Goal: Task Accomplishment & Management: Manage account settings

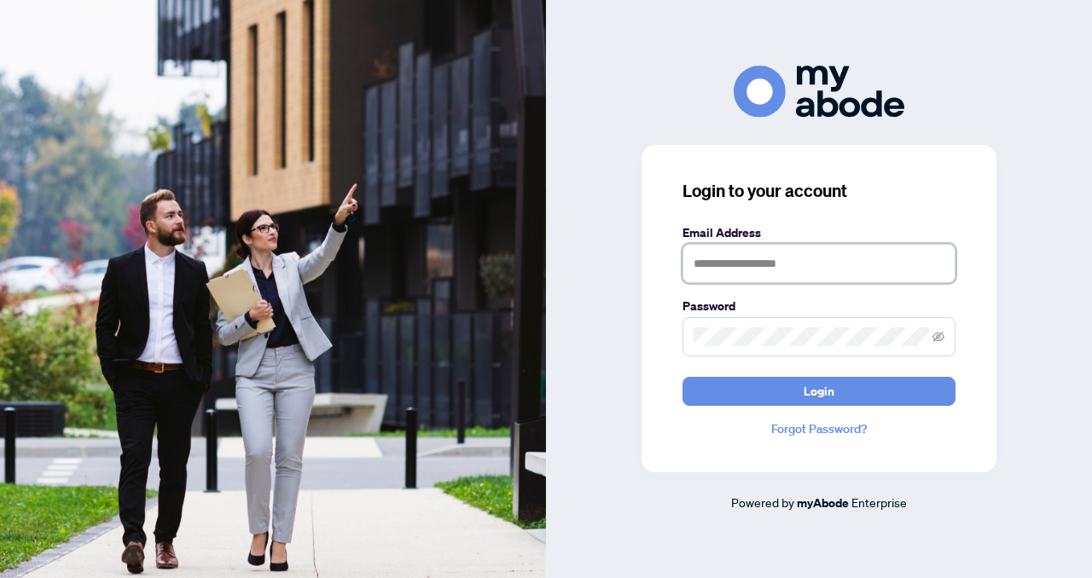
click at [699, 261] on input "text" at bounding box center [819, 263] width 273 height 39
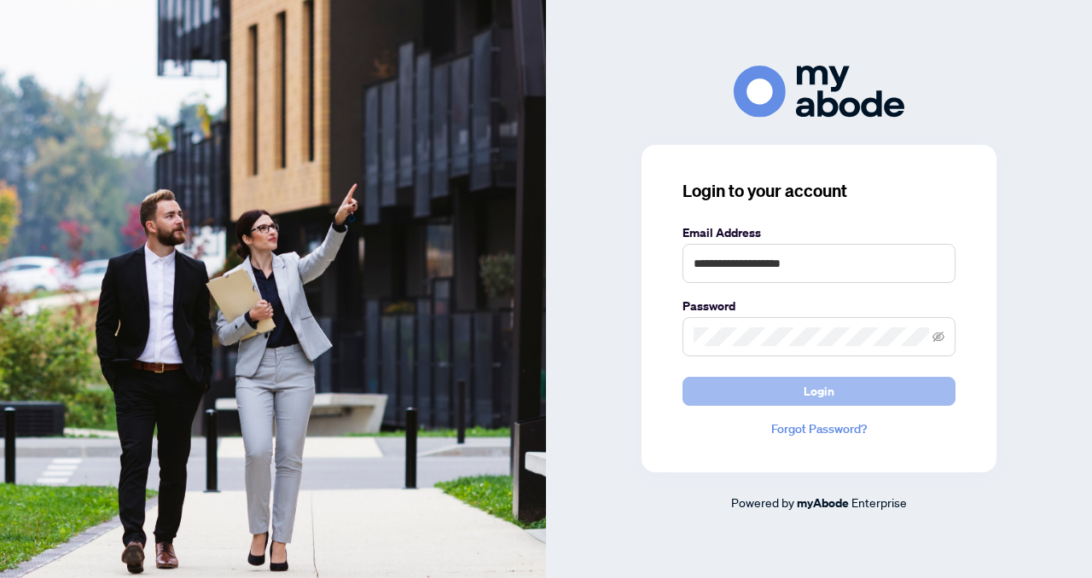
click at [734, 394] on button "Login" at bounding box center [819, 391] width 273 height 29
click at [742, 398] on button "Login" at bounding box center [819, 391] width 273 height 29
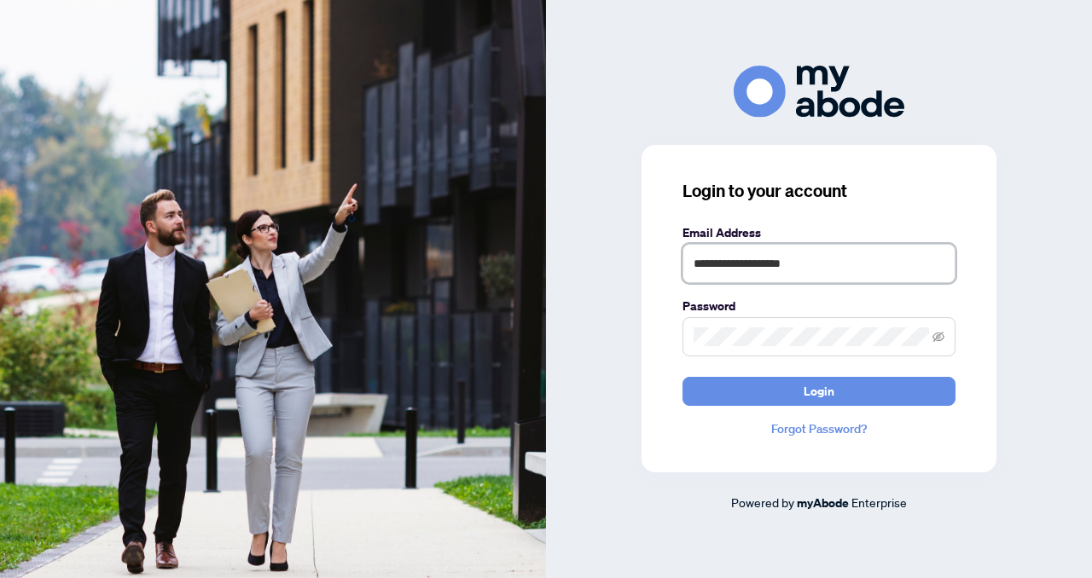
click at [808, 265] on input "**********" at bounding box center [819, 263] width 273 height 39
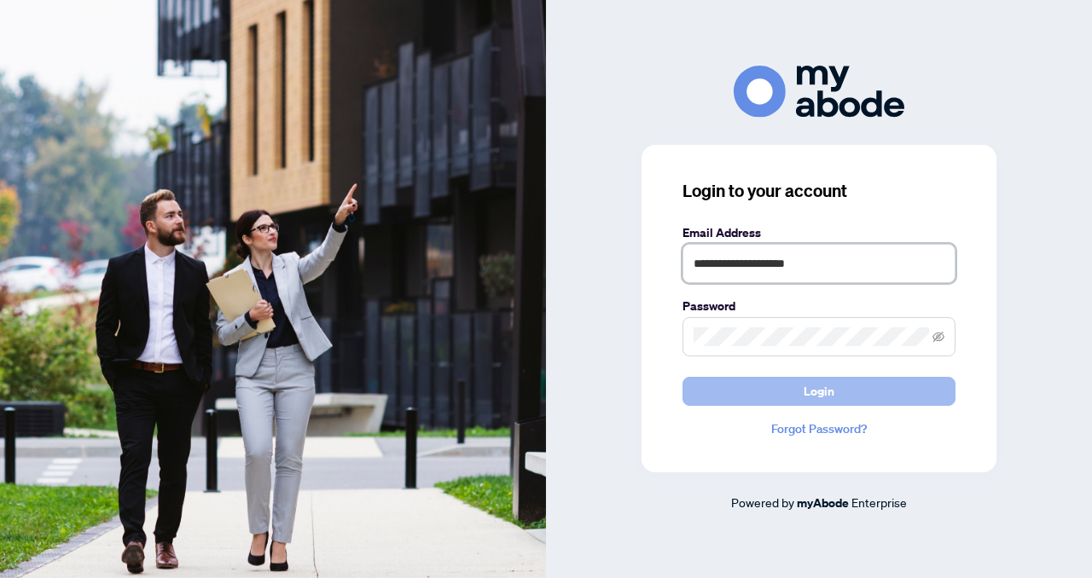
type input "**********"
click at [731, 399] on button "Login" at bounding box center [819, 391] width 273 height 29
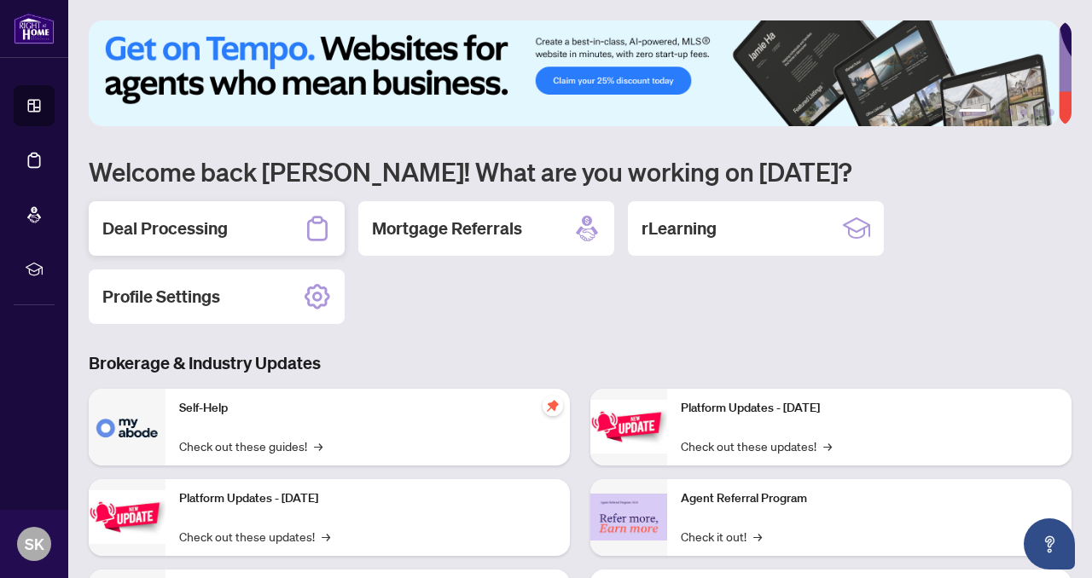
click at [216, 227] on h2 "Deal Processing" at bounding box center [164, 229] width 125 height 24
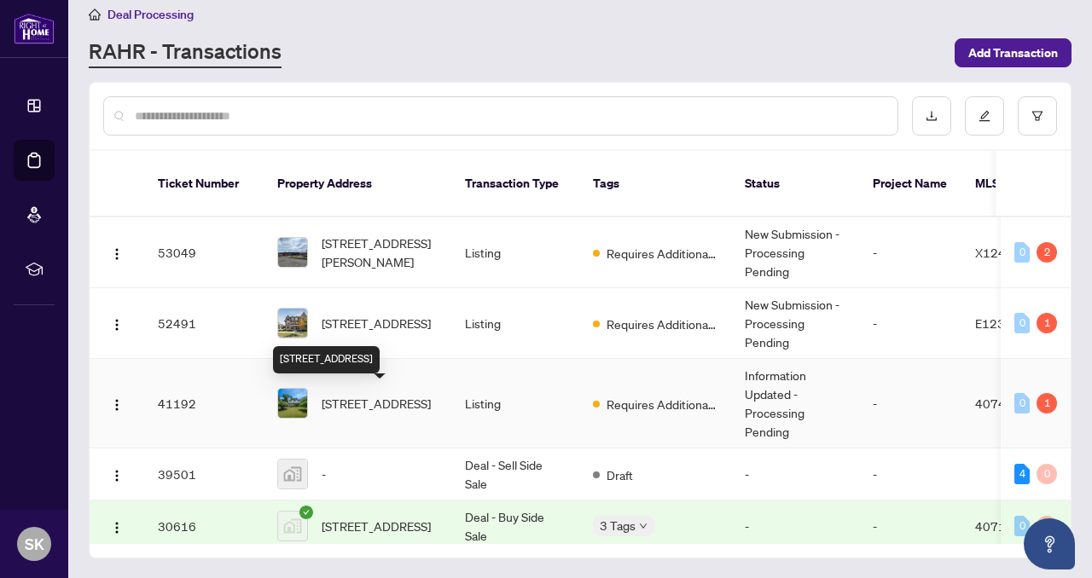
click at [404, 404] on span "[STREET_ADDRESS]" at bounding box center [376, 403] width 109 height 19
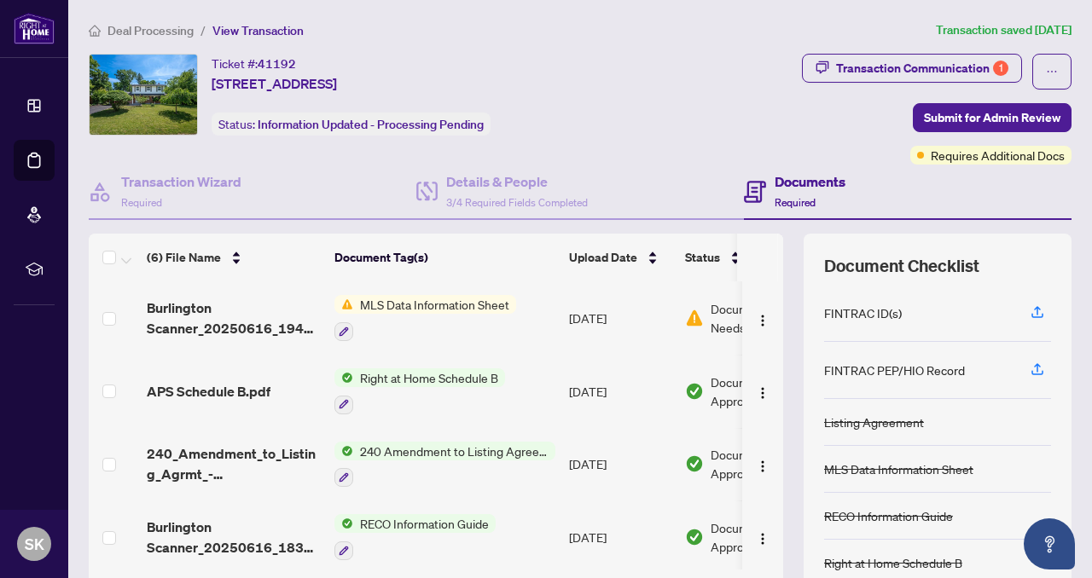
click at [382, 301] on span "MLS Data Information Sheet" at bounding box center [434, 304] width 163 height 19
click at [749, 322] on button "button" at bounding box center [762, 318] width 27 height 27
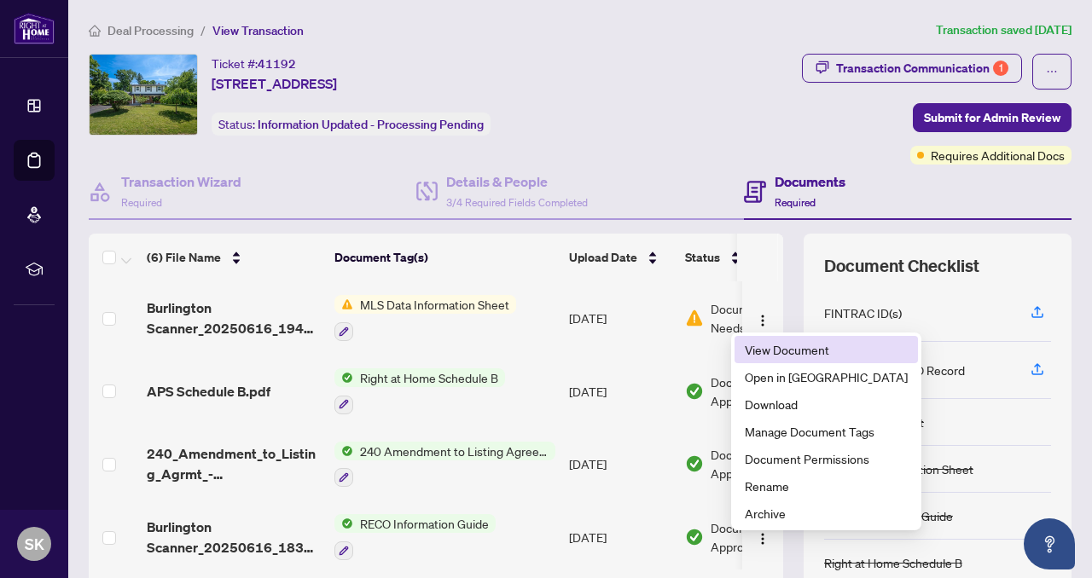
click at [766, 346] on span "View Document" at bounding box center [826, 349] width 163 height 19
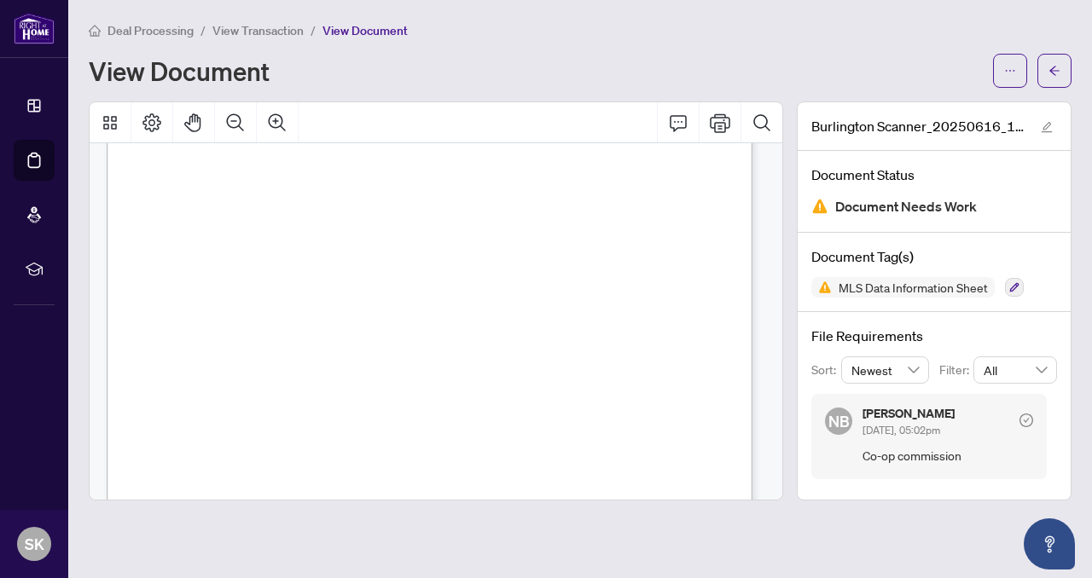
scroll to position [8010, 0]
click at [877, 282] on span "MLS Data Information Sheet" at bounding box center [913, 288] width 163 height 12
click at [1020, 287] on icon "button" at bounding box center [1014, 287] width 9 height 9
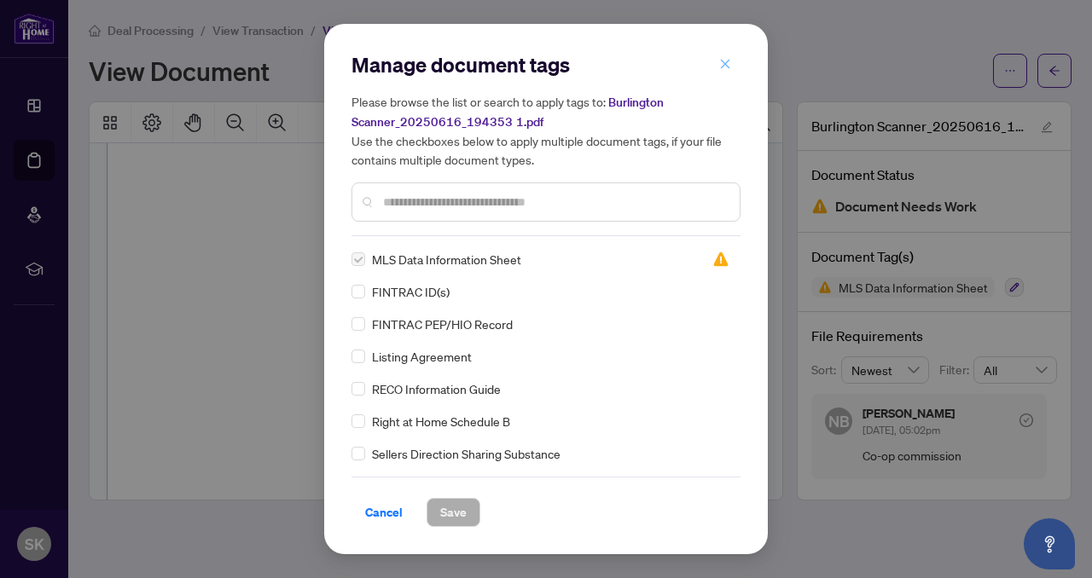
click at [723, 68] on icon "close" at bounding box center [725, 64] width 12 height 12
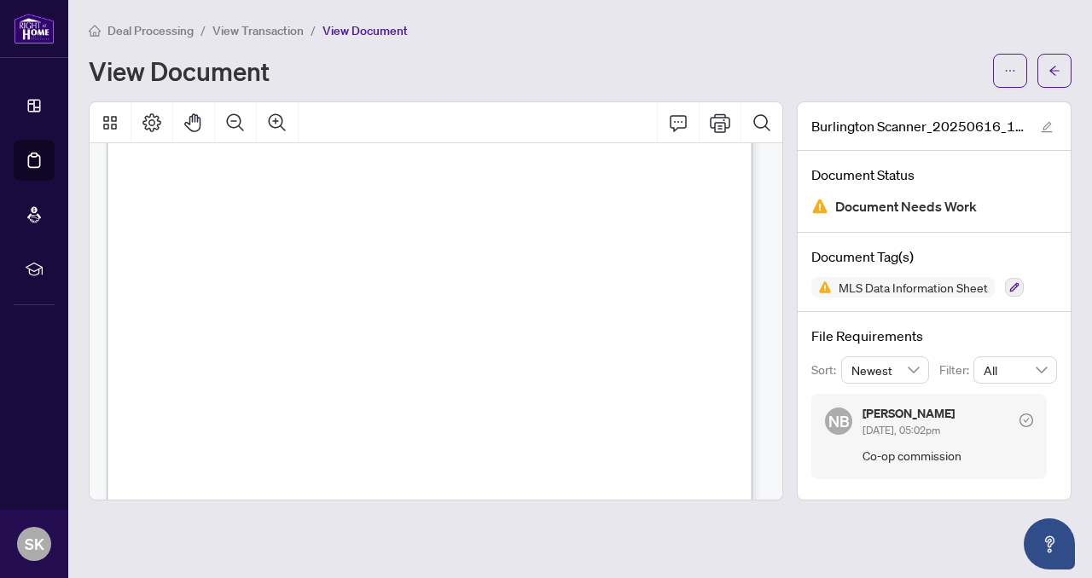
scroll to position [6998, 0]
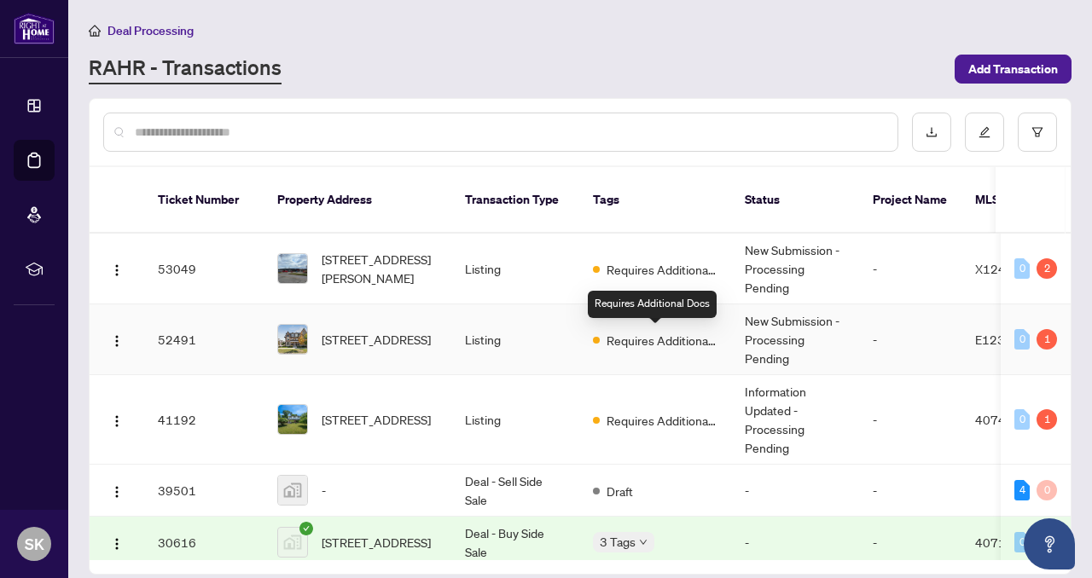
click at [620, 340] on span "Requires Additional Docs" at bounding box center [662, 340] width 111 height 19
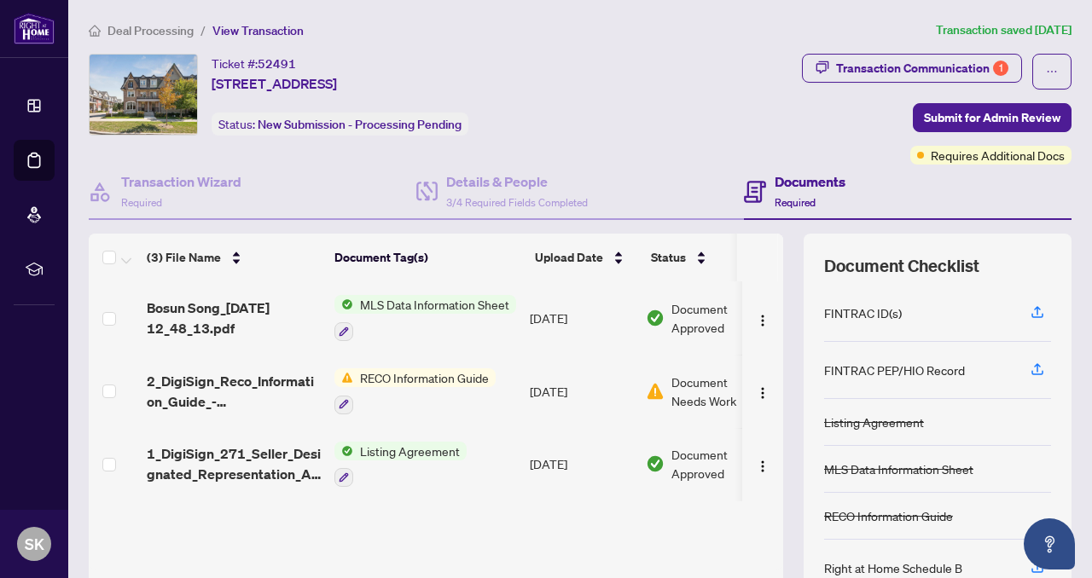
click at [445, 375] on span "RECO Information Guide" at bounding box center [424, 378] width 142 height 19
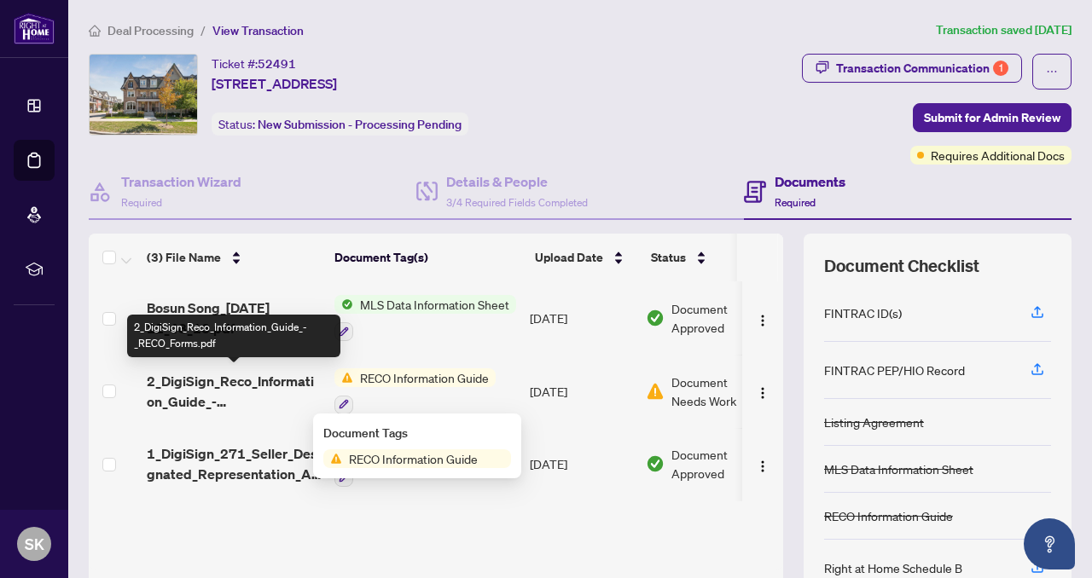
click at [294, 373] on span "2_DigiSign_Reco_Information_Guide_-_RECO_Forms.pdf" at bounding box center [234, 391] width 174 height 41
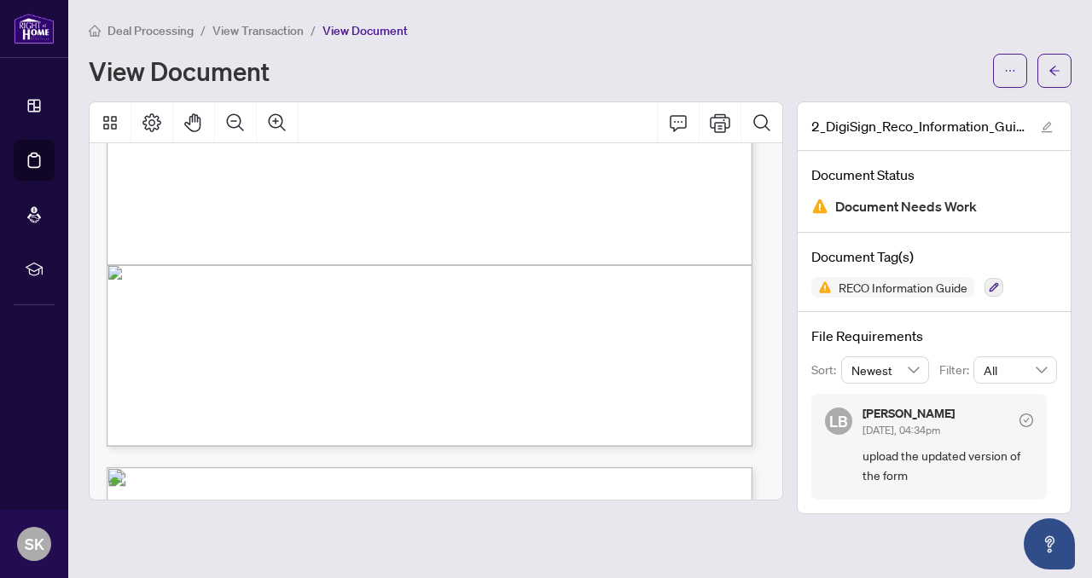
scroll to position [555, 0]
click at [993, 285] on button "button" at bounding box center [994, 287] width 19 height 19
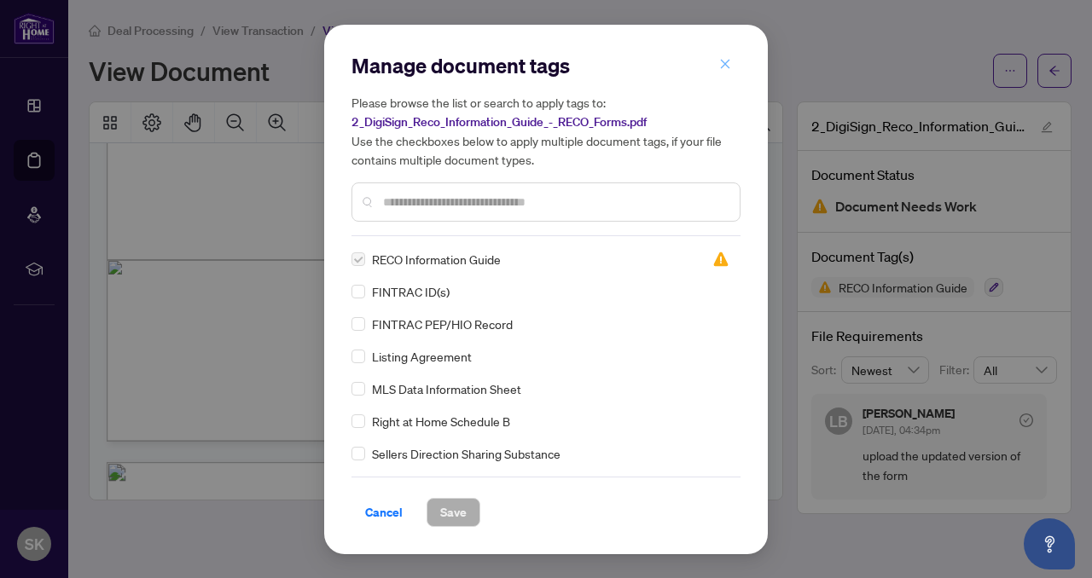
click at [722, 67] on icon "close" at bounding box center [725, 64] width 9 height 9
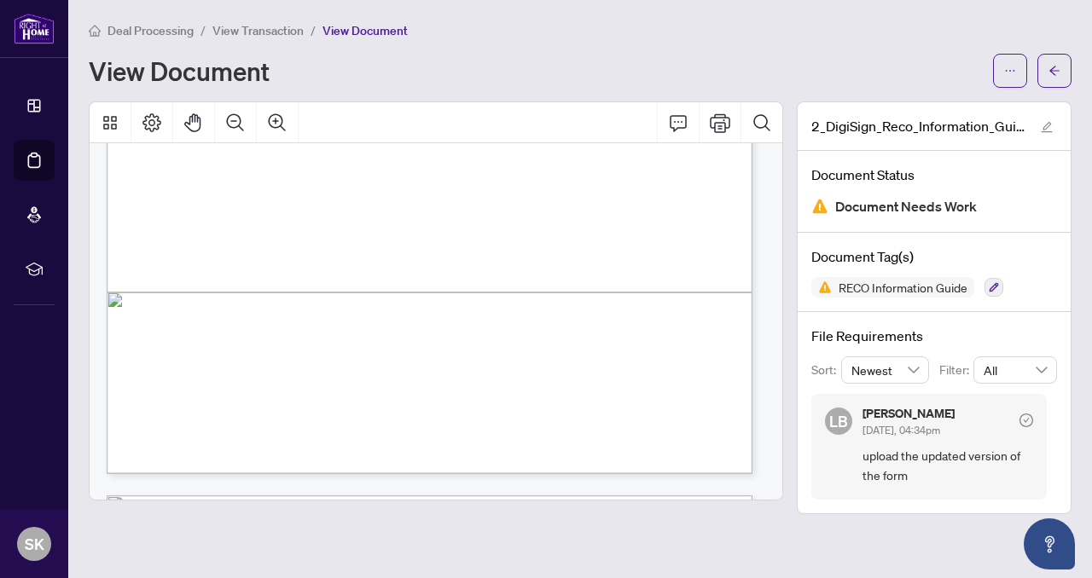
scroll to position [9935, 0]
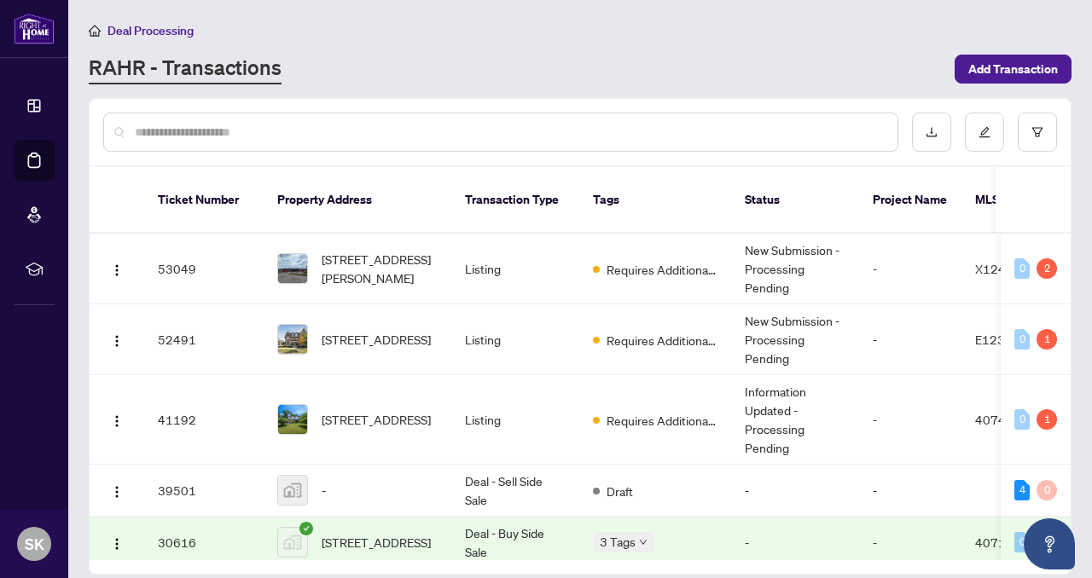
scroll to position [16, 0]
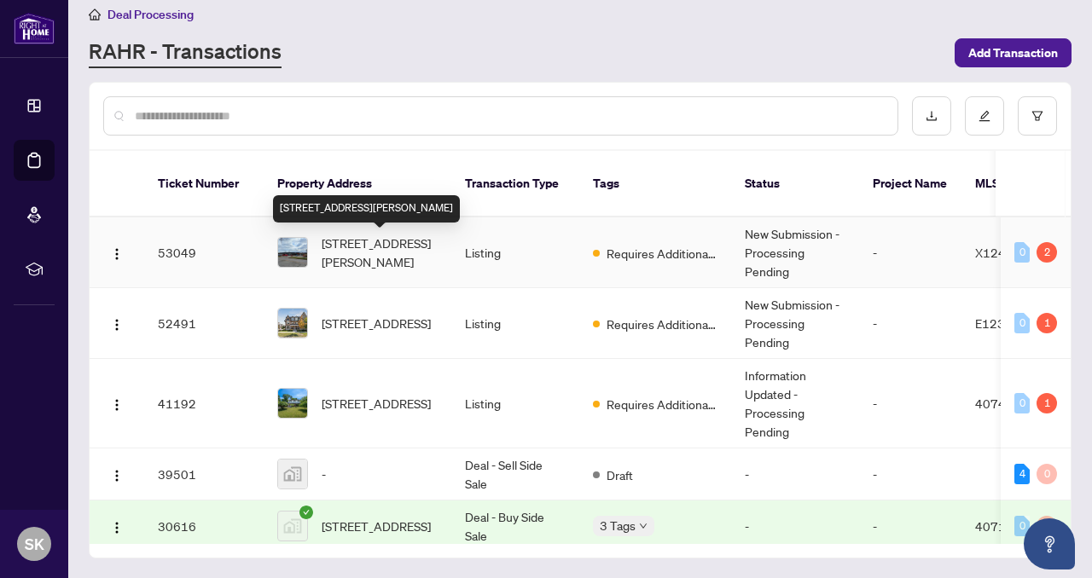
click at [364, 241] on span "[STREET_ADDRESS][PERSON_NAME]" at bounding box center [380, 253] width 116 height 38
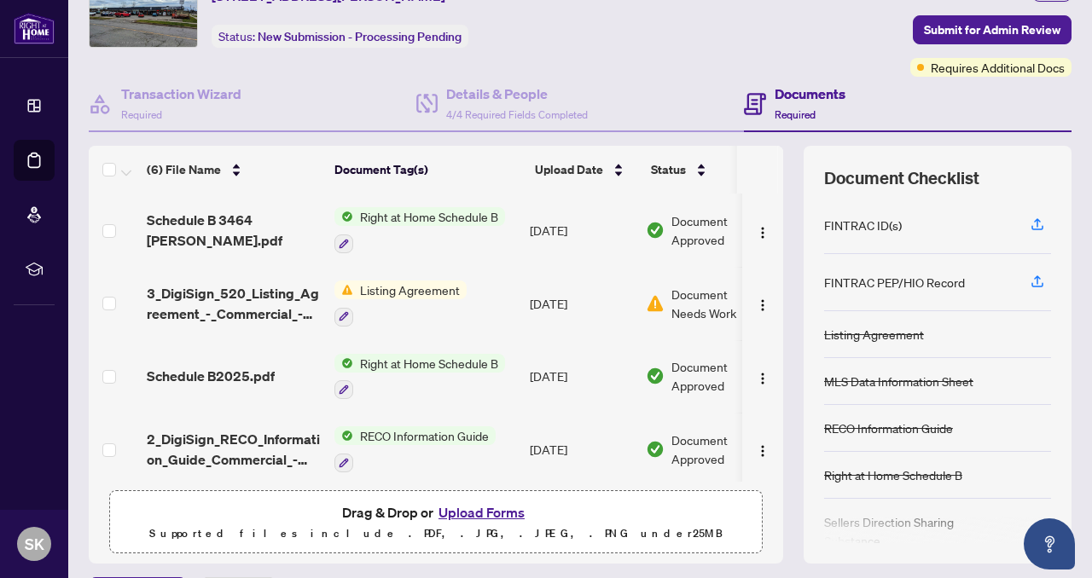
scroll to position [135, 0]
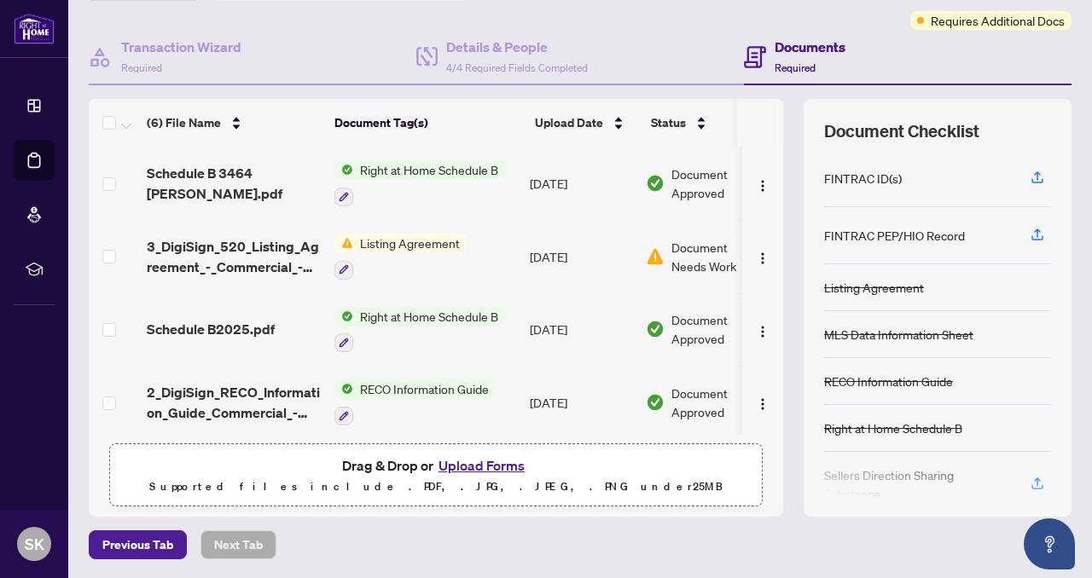
click at [693, 253] on span "Document Needs Work" at bounding box center [715, 257] width 89 height 38
